Goal: Navigation & Orientation: Find specific page/section

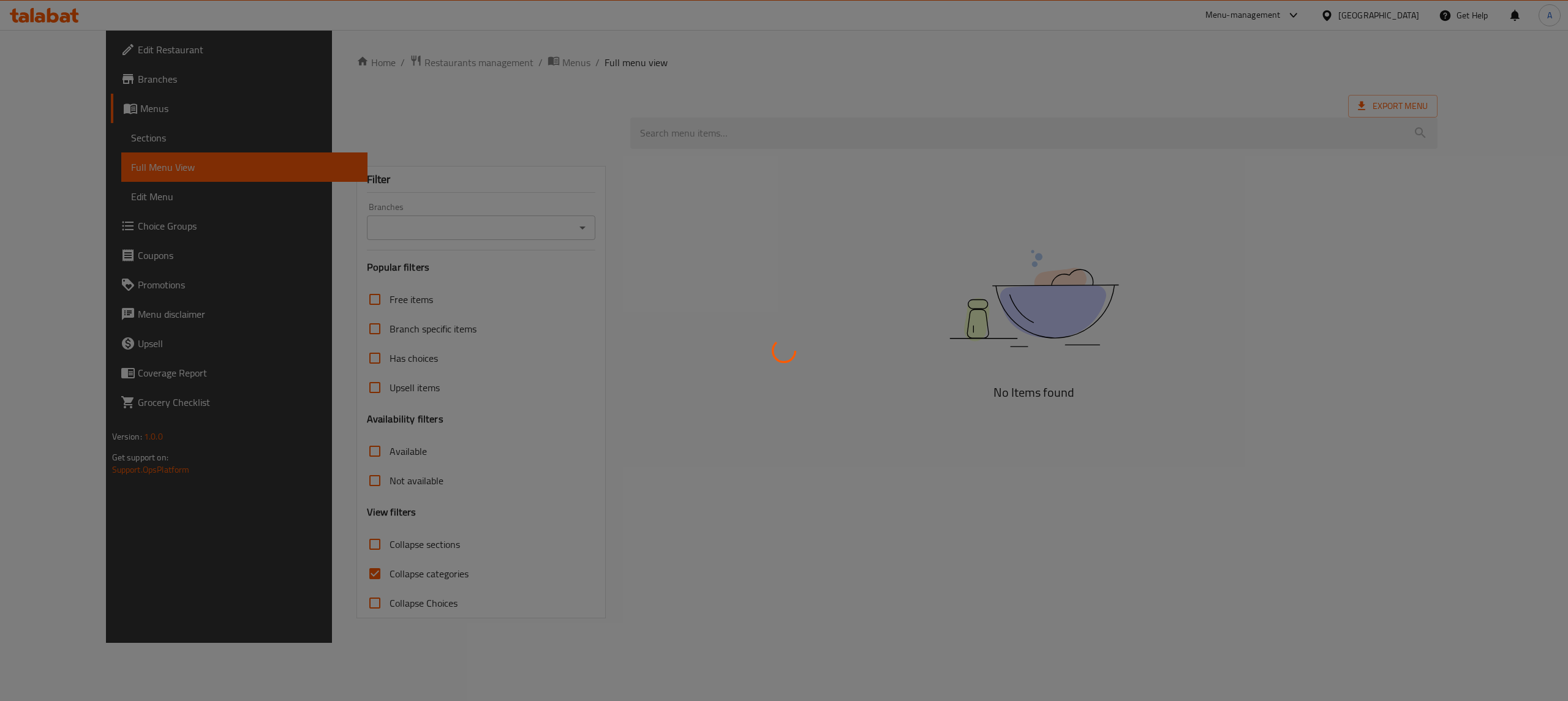
click at [1094, 113] on div at bounding box center [784, 350] width 1568 height 701
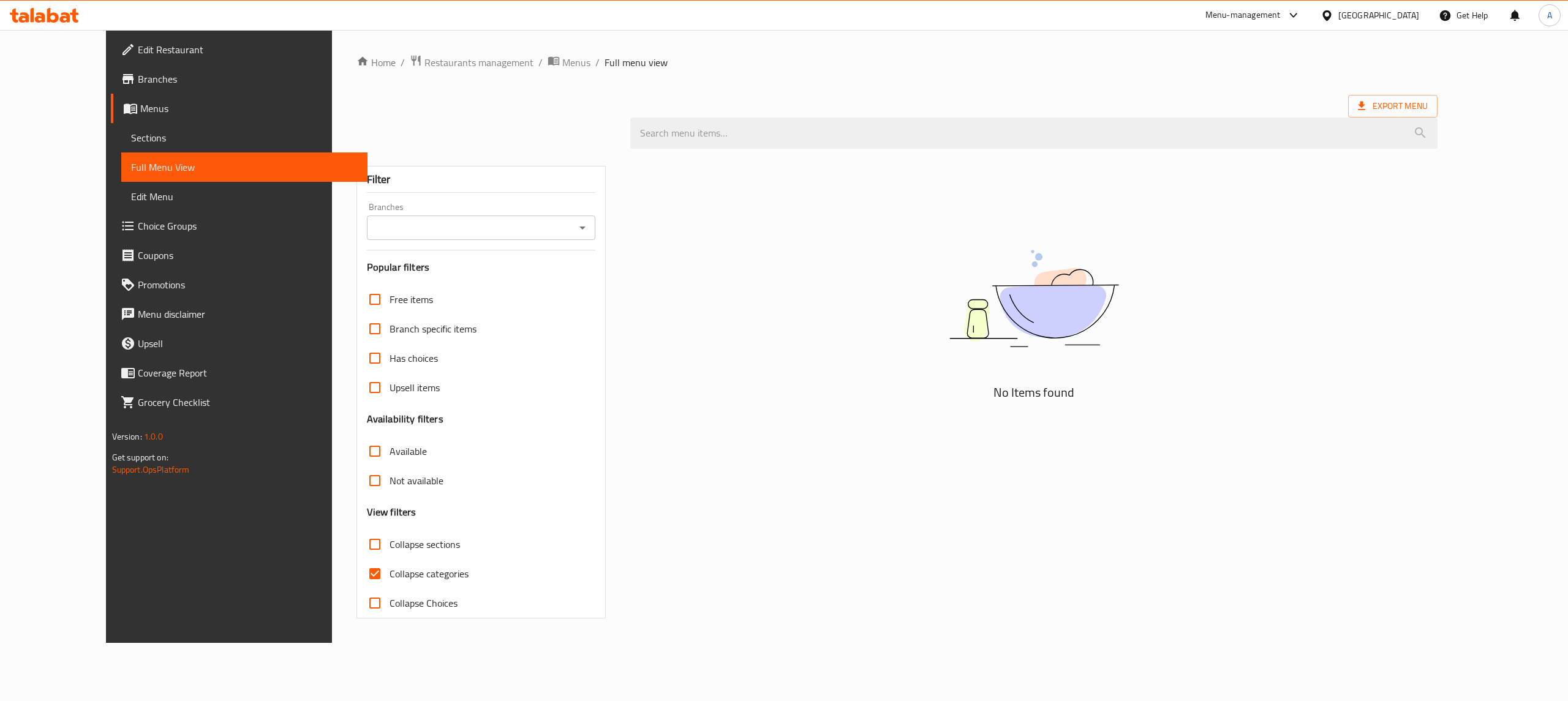
click at [1353, 21] on div "[GEOGRAPHIC_DATA]" at bounding box center [1379, 15] width 81 height 14
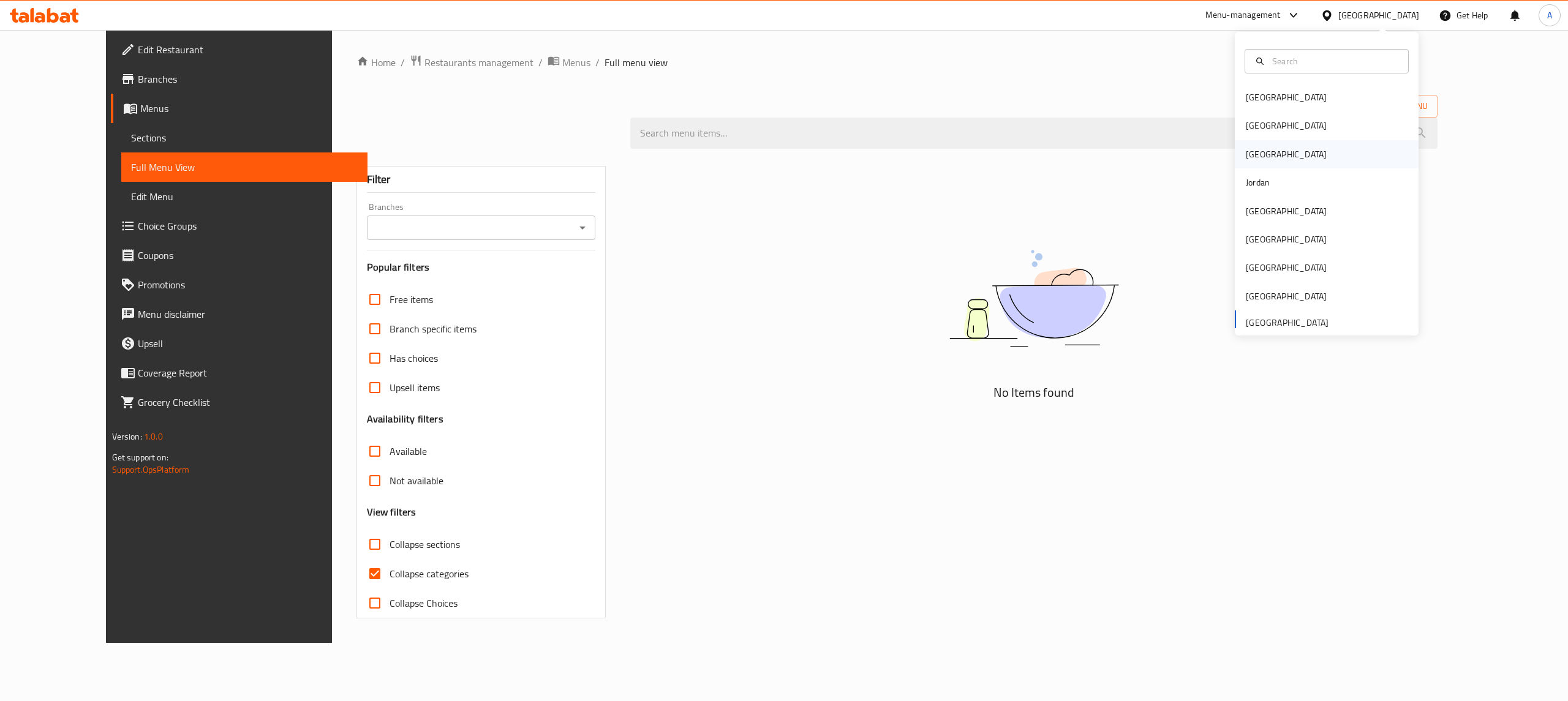
click at [1297, 143] on div "[GEOGRAPHIC_DATA]" at bounding box center [1327, 154] width 184 height 28
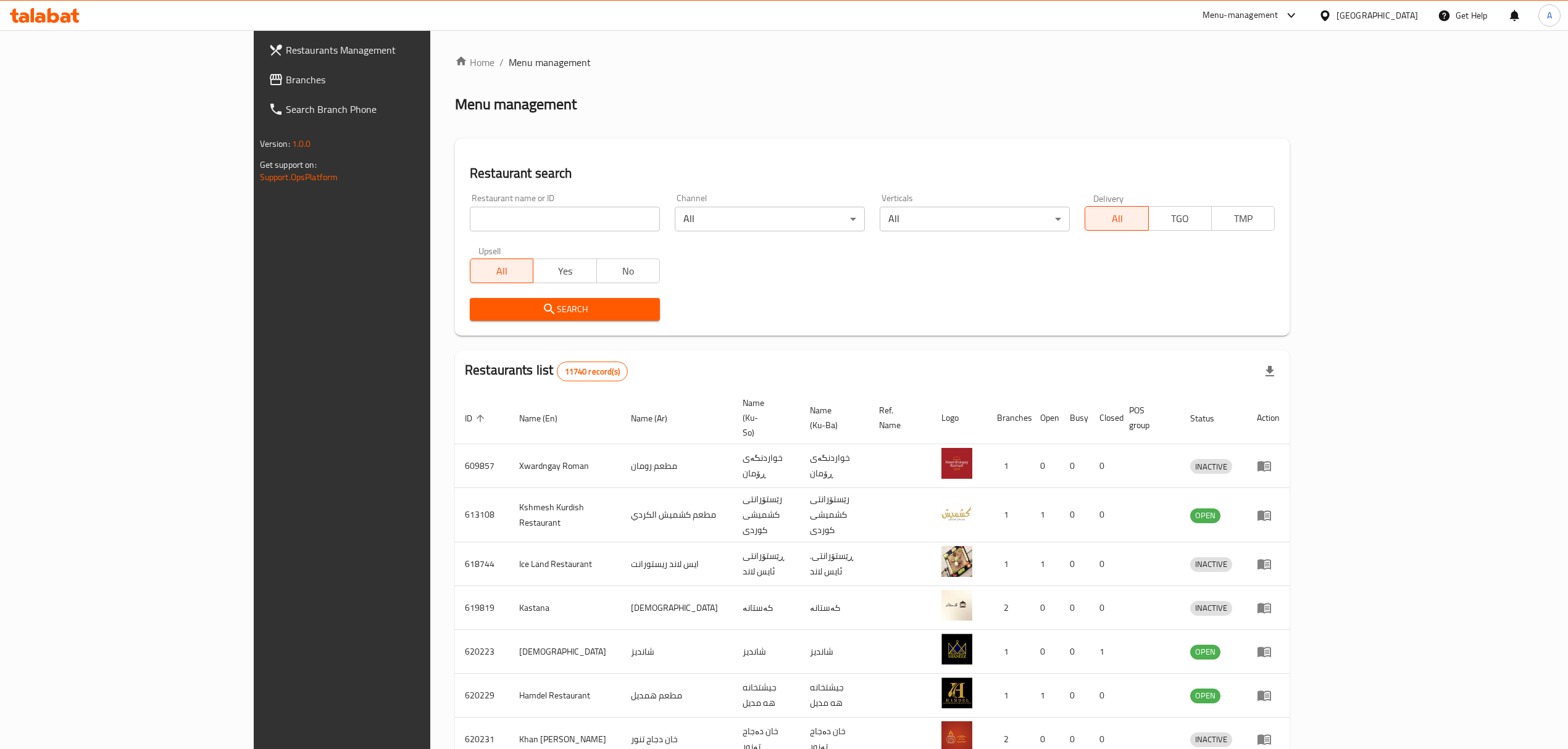
click at [1414, 15] on div "[GEOGRAPHIC_DATA]" at bounding box center [1377, 15] width 81 height 14
click at [1287, 131] on div "[GEOGRAPHIC_DATA]" at bounding box center [1325, 126] width 185 height 28
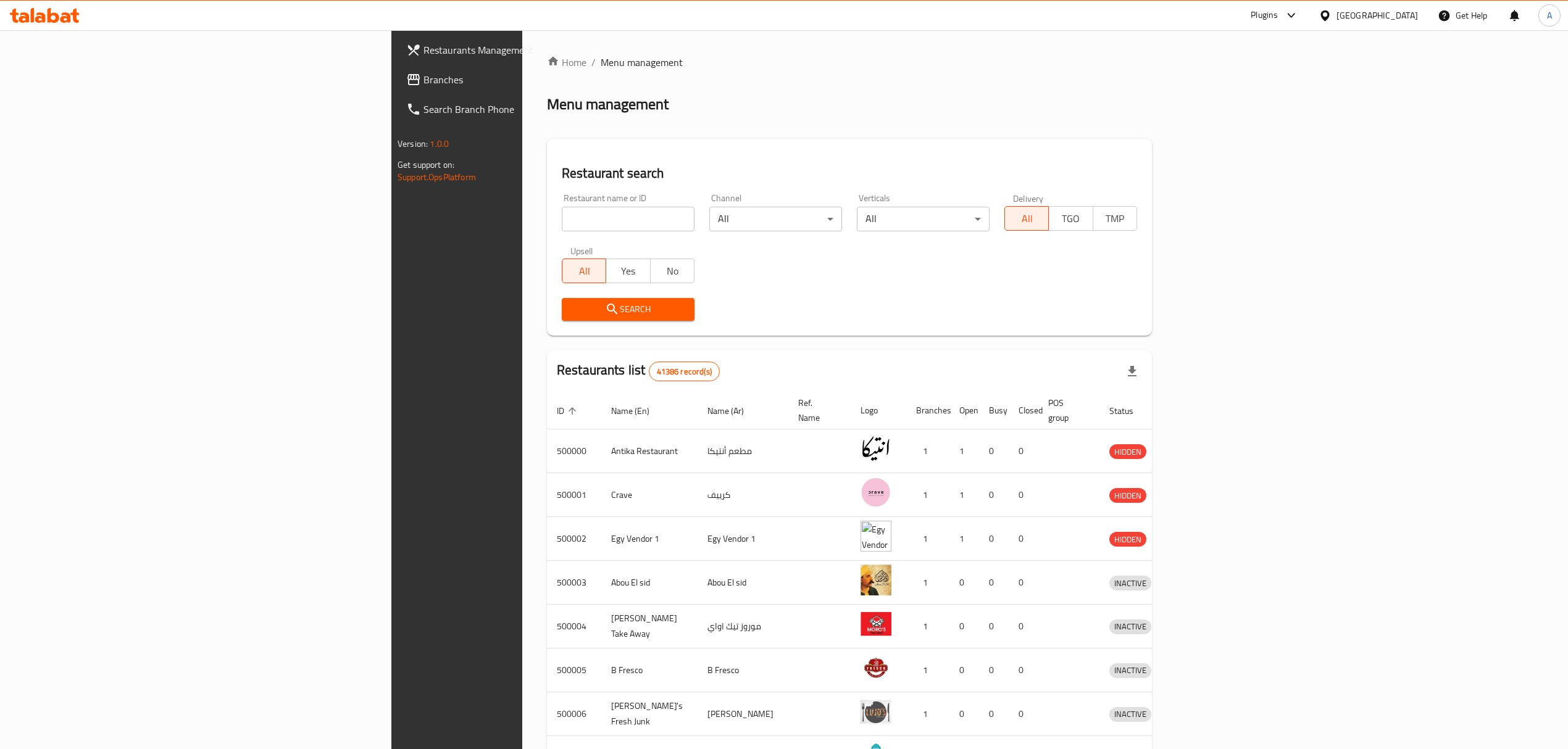
click at [424, 79] on span "Branches" at bounding box center [533, 80] width 220 height 15
